Goal: Task Accomplishment & Management: Complete application form

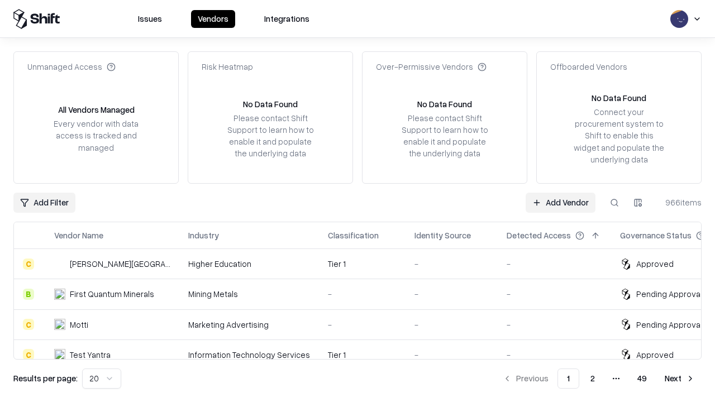
click at [560, 202] on link "Add Vendor" at bounding box center [560, 203] width 70 height 20
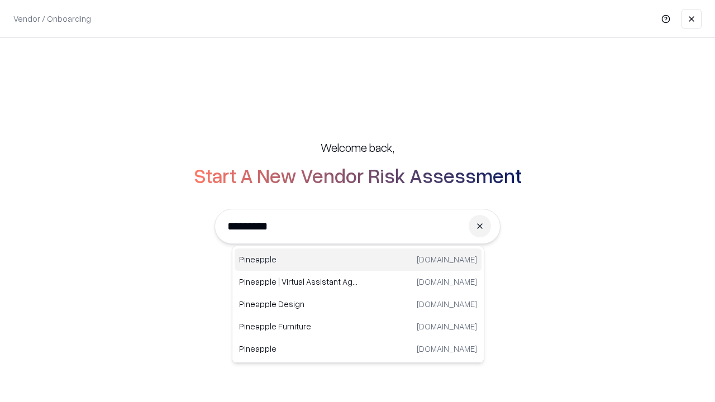
click at [358, 260] on div "Pineapple [DOMAIN_NAME]" at bounding box center [358, 259] width 247 height 22
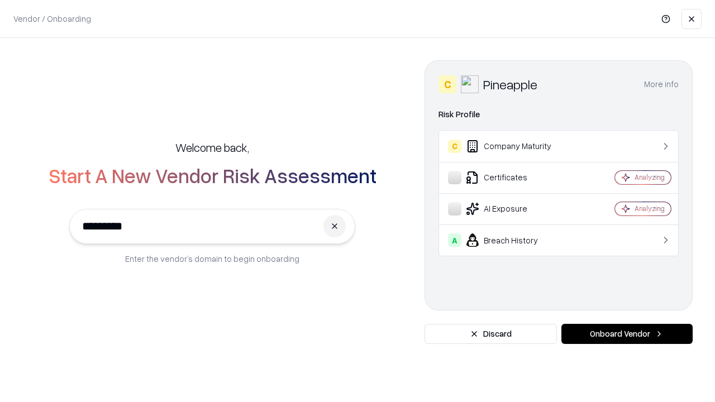
type input "*********"
click at [627, 334] on button "Onboard Vendor" at bounding box center [626, 334] width 131 height 20
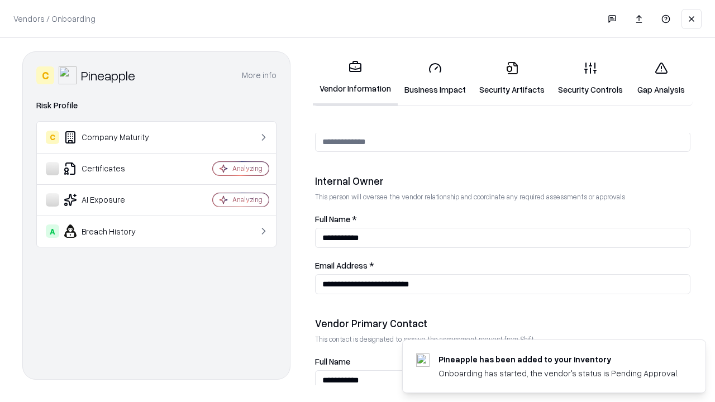
scroll to position [579, 0]
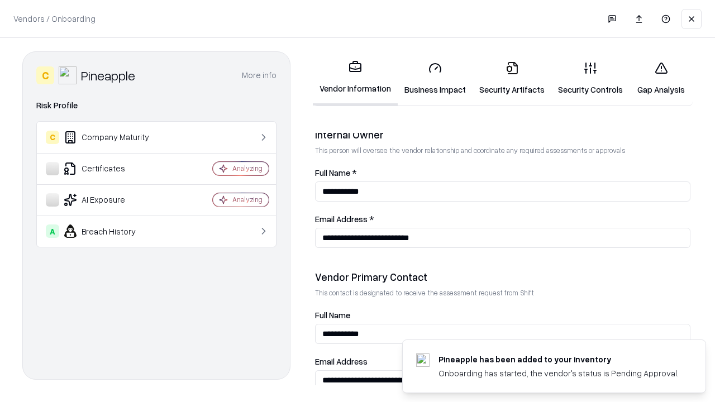
click at [435, 78] on link "Business Impact" at bounding box center [435, 78] width 75 height 52
click at [512, 78] on link "Security Artifacts" at bounding box center [511, 78] width 79 height 52
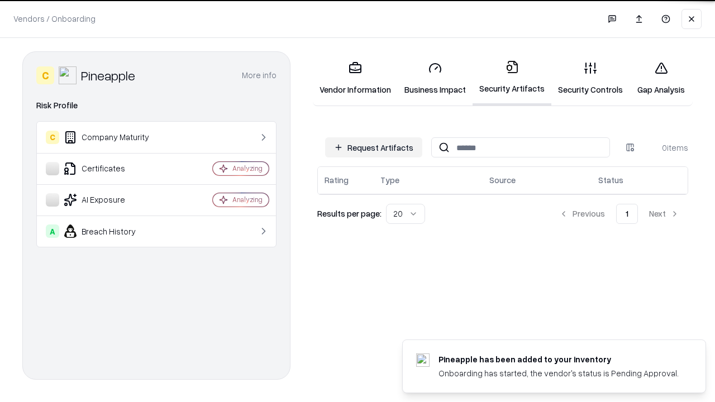
click at [374, 147] on button "Request Artifacts" at bounding box center [373, 147] width 97 height 20
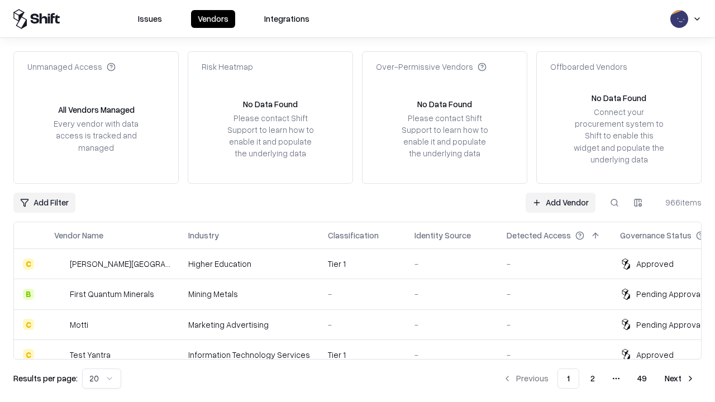
click at [560, 202] on link "Add Vendor" at bounding box center [560, 203] width 70 height 20
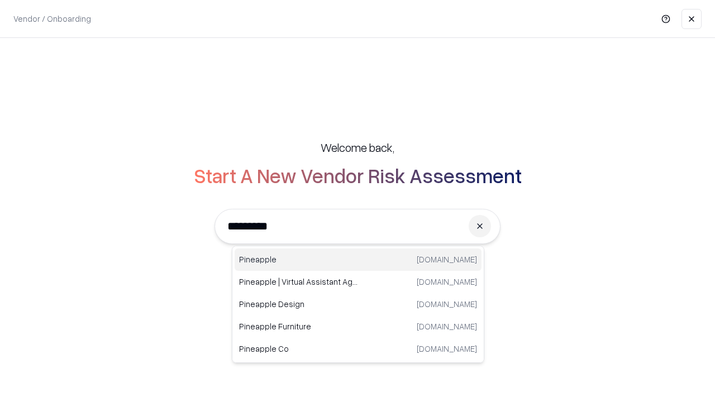
click at [358, 260] on div "Pineapple [DOMAIN_NAME]" at bounding box center [358, 259] width 247 height 22
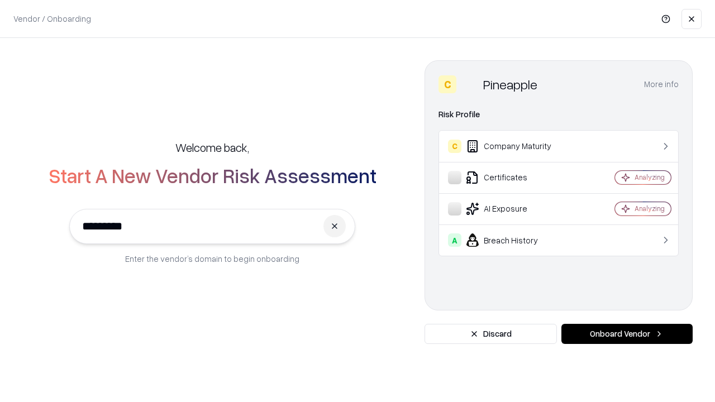
type input "*********"
click at [627, 334] on button "Onboard Vendor" at bounding box center [626, 334] width 131 height 20
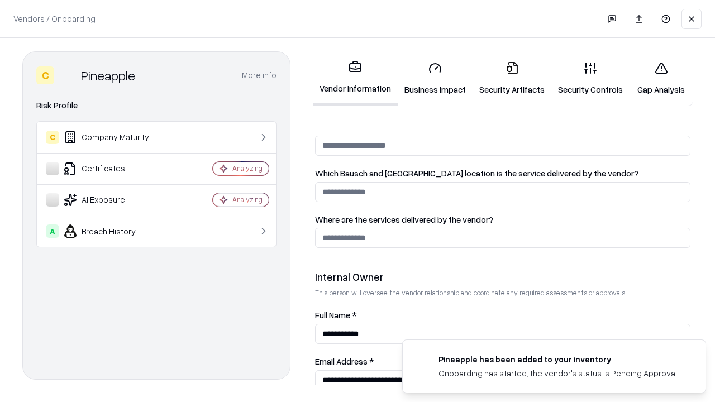
scroll to position [579, 0]
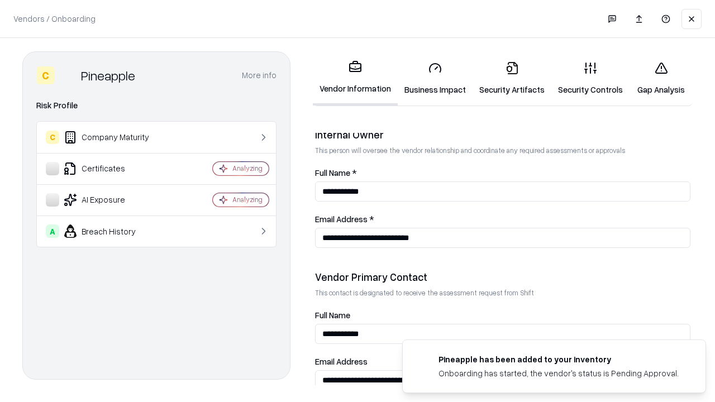
click at [661, 78] on link "Gap Analysis" at bounding box center [660, 78] width 63 height 52
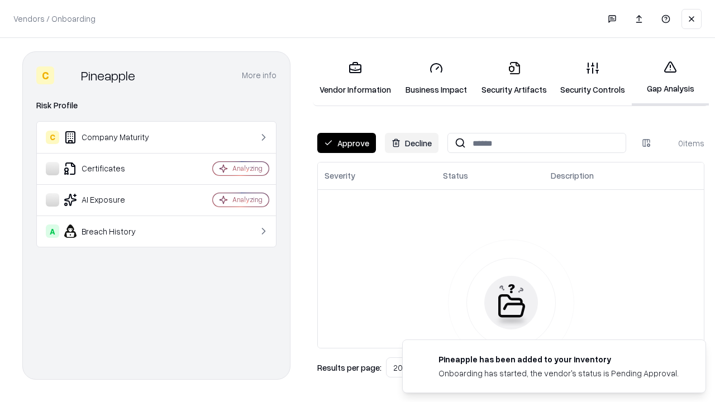
click at [346, 143] on button "Approve" at bounding box center [346, 143] width 59 height 20
